Goal: Information Seeking & Learning: Stay updated

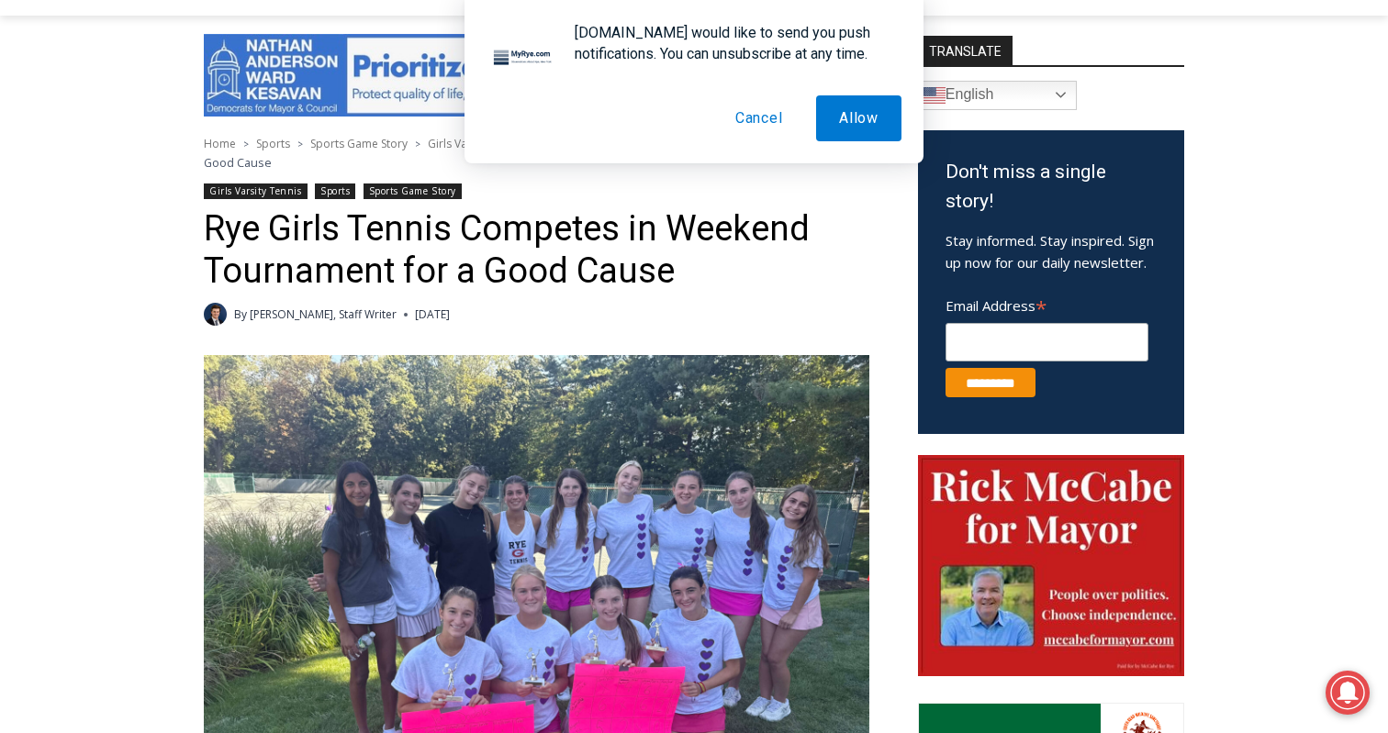
scroll to position [476, 0]
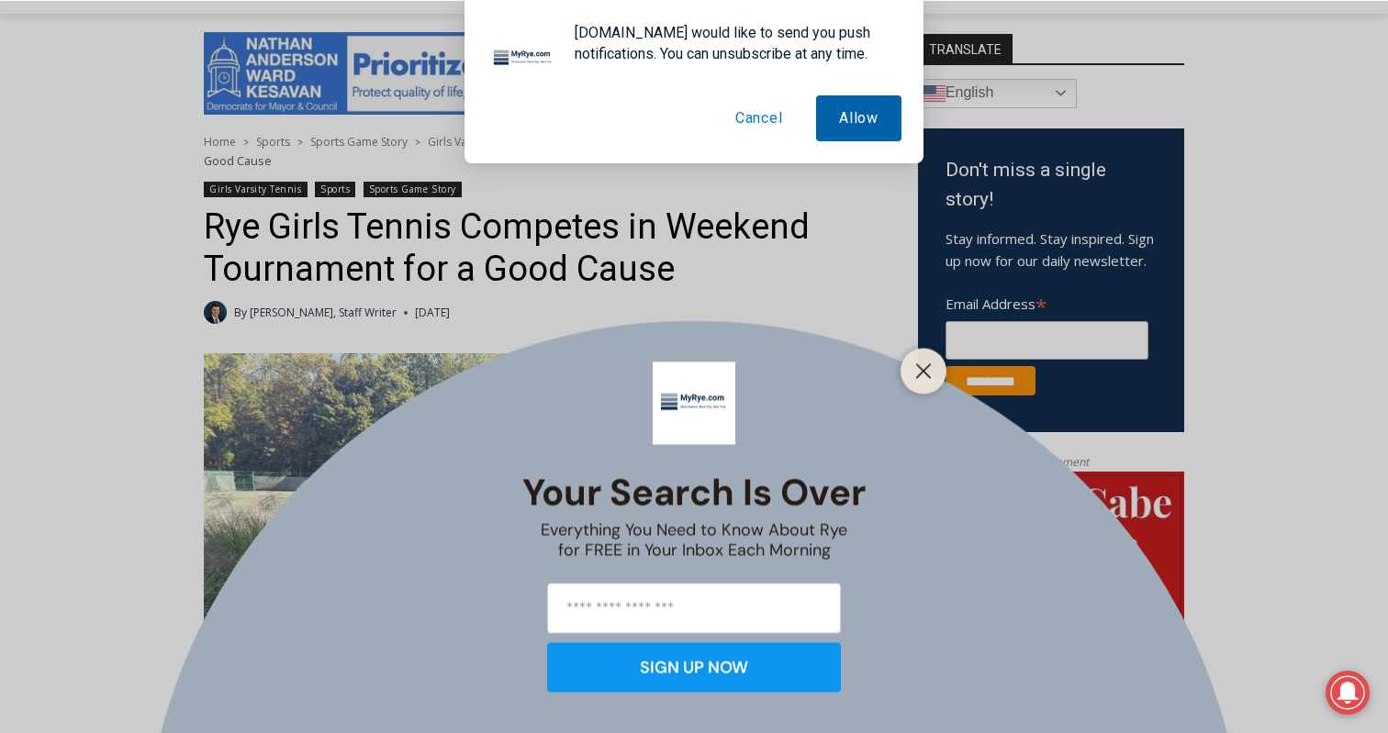
click at [854, 122] on button "Allow" at bounding box center [858, 118] width 85 height 46
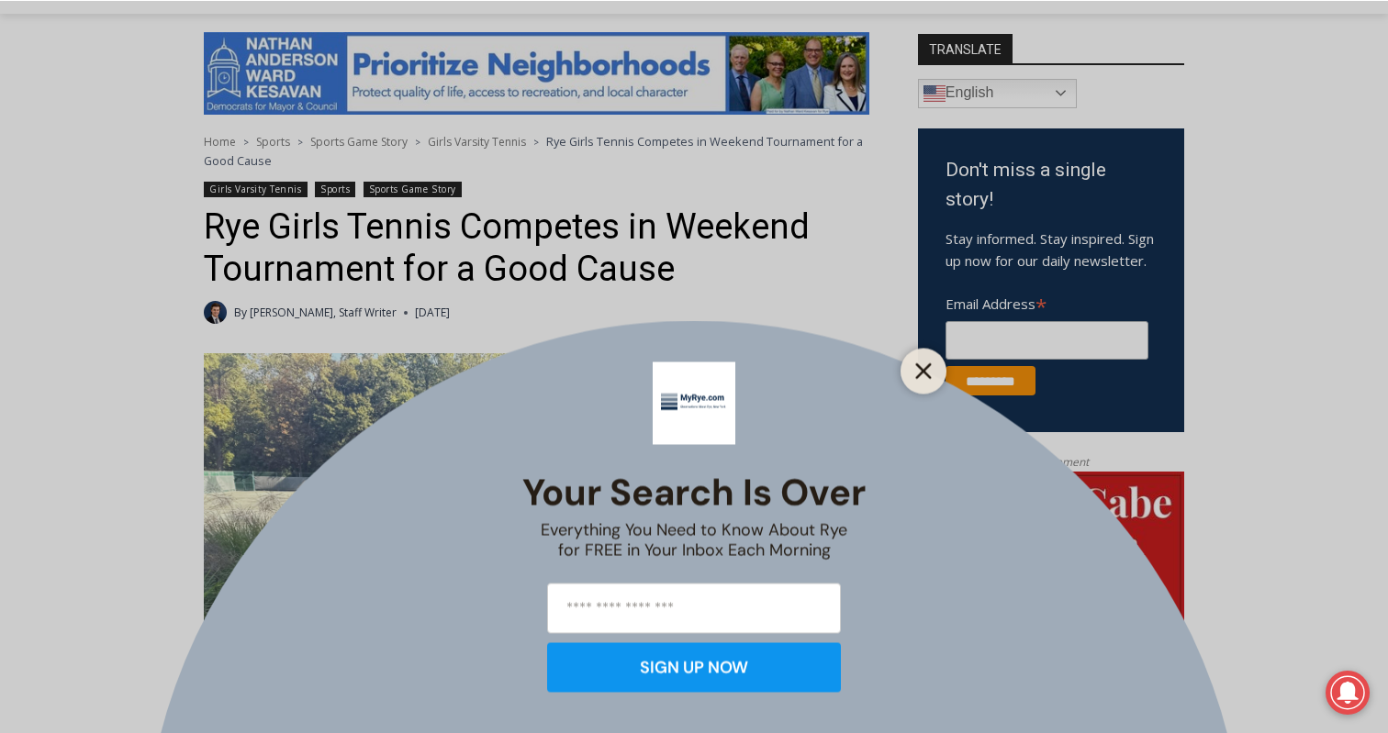
click at [922, 375] on icon "Close" at bounding box center [923, 371] width 17 height 17
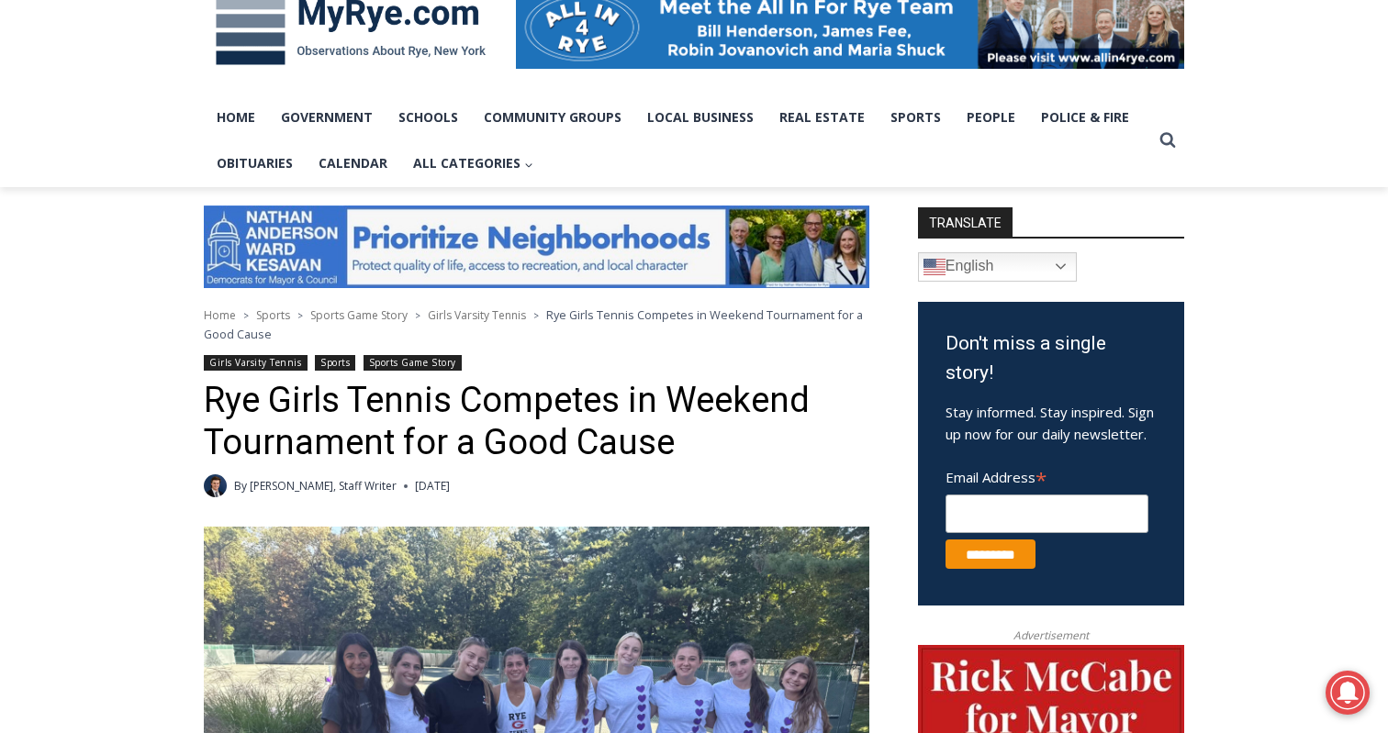
scroll to position [0, 0]
